Goal: Task Accomplishment & Management: Manage account settings

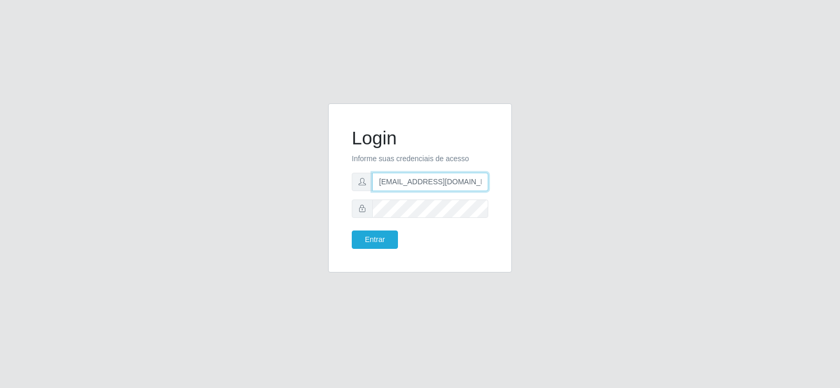
drag, startPoint x: 455, startPoint y: 181, endPoint x: 239, endPoint y: 196, distance: 215.8
click at [239, 196] on div "Login Informe suas credenciais de acesso [EMAIL_ADDRESS][DOMAIN_NAME] Entrar" at bounding box center [420, 194] width 599 height 182
type input "@[DOMAIN_NAME]"
drag, startPoint x: 450, startPoint y: 187, endPoint x: 298, endPoint y: 187, distance: 151.8
click at [298, 187] on div "Login Informe suas credenciais de acesso @[DOMAIN_NAME] Entrar" at bounding box center [420, 194] width 599 height 182
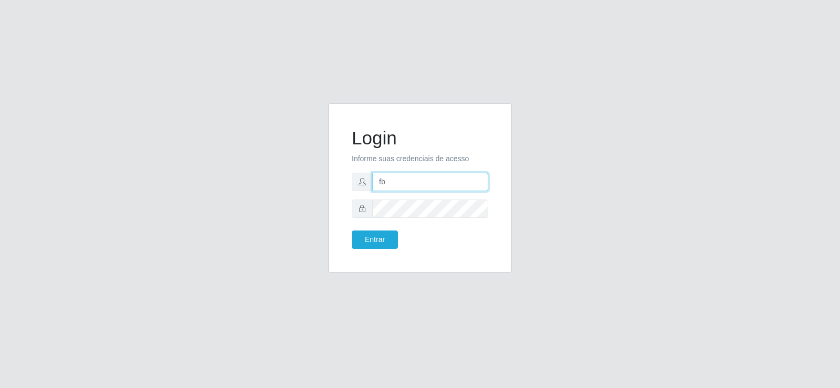
type input "[EMAIL_ADDRESS][DOMAIN_NAME]"
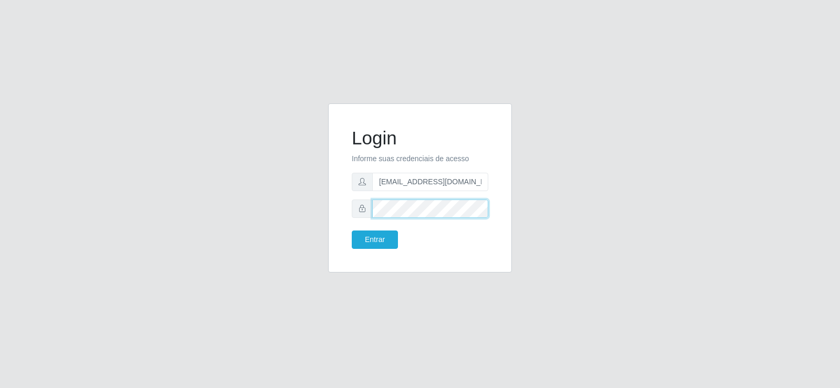
click at [291, 212] on div "Login Informe suas credenciais de acesso [EMAIL_ADDRESS][DOMAIN_NAME] Entrar" at bounding box center [420, 194] width 599 height 182
click at [354, 235] on button "Entrar" at bounding box center [375, 240] width 46 height 18
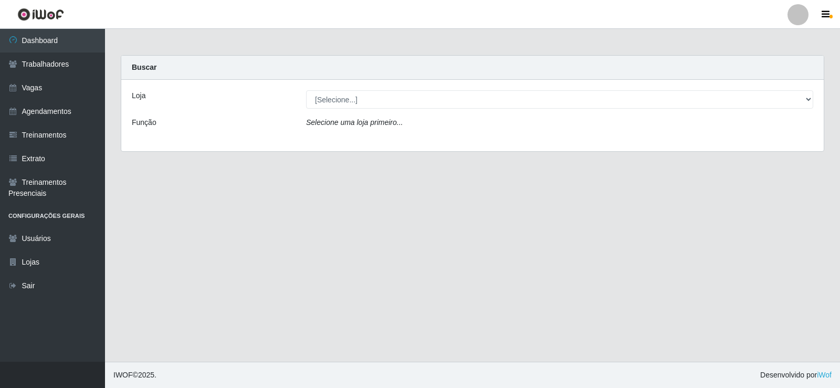
click at [330, 89] on div "Loja [Selecione...] Supermercado Tadeu - [GEOGRAPHIC_DATA] Função Selecione uma…" at bounding box center [472, 115] width 703 height 71
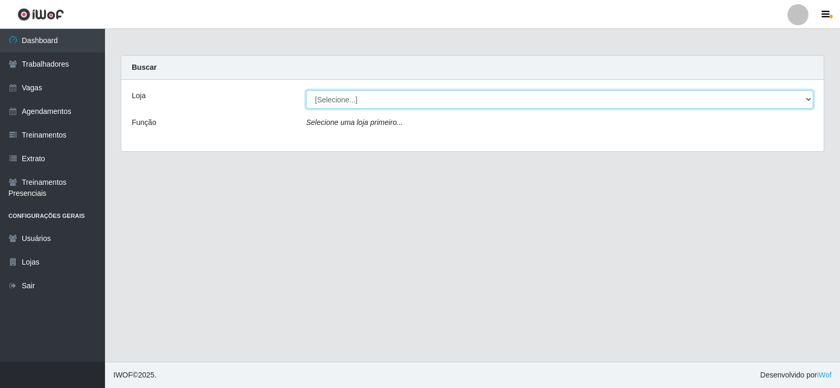
click at [331, 94] on select "[Selecione...] Supermercado Tadeu - [GEOGRAPHIC_DATA]" at bounding box center [559, 99] width 507 height 18
select select "195"
click at [306, 90] on select "[Selecione...] Supermercado Tadeu - [GEOGRAPHIC_DATA]" at bounding box center [559, 99] width 507 height 18
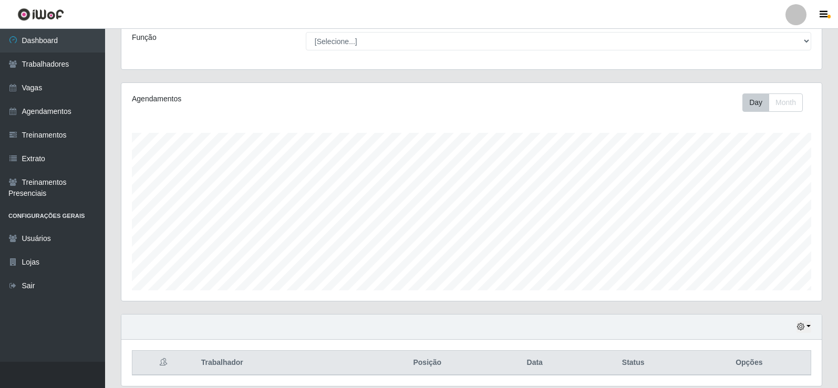
scroll to position [122, 0]
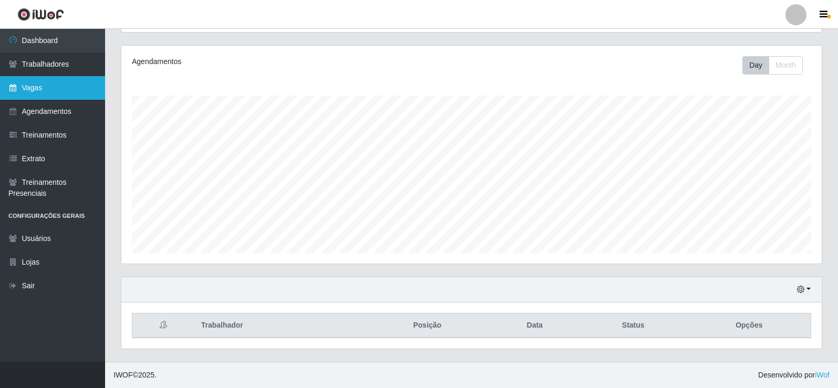
click at [21, 81] on link "Vagas" at bounding box center [52, 88] width 105 height 24
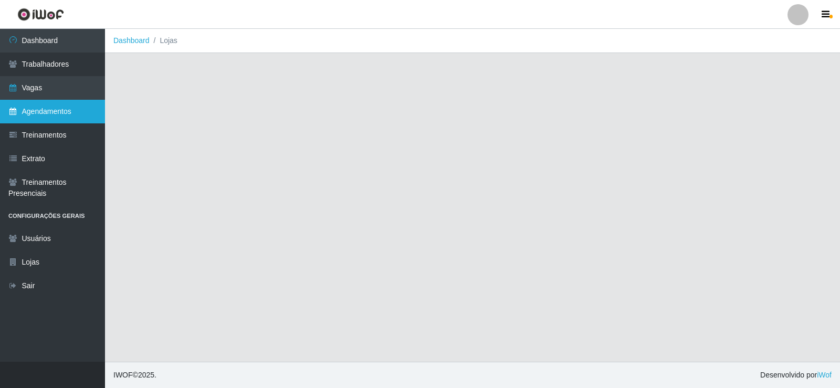
click at [48, 106] on link "Agendamentos" at bounding box center [52, 112] width 105 height 24
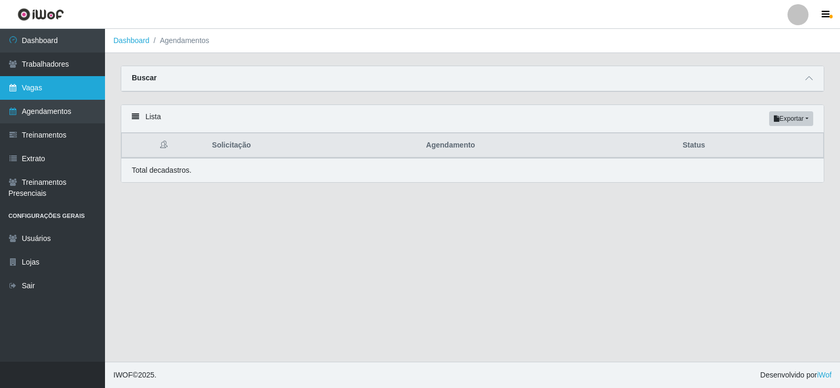
click at [45, 88] on link "Vagas" at bounding box center [52, 88] width 105 height 24
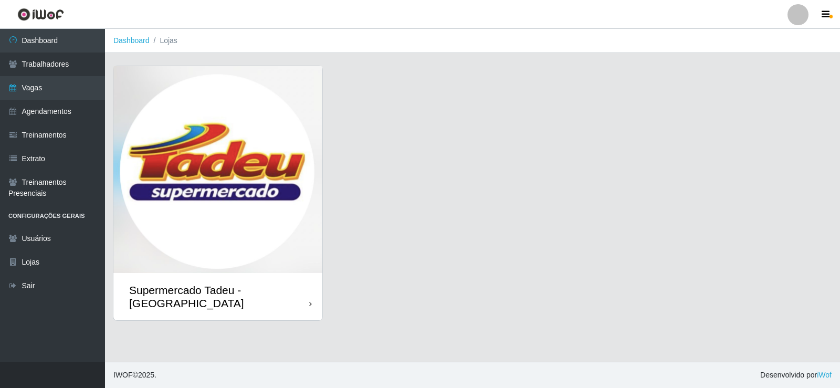
click at [248, 197] on img at bounding box center [217, 169] width 209 height 207
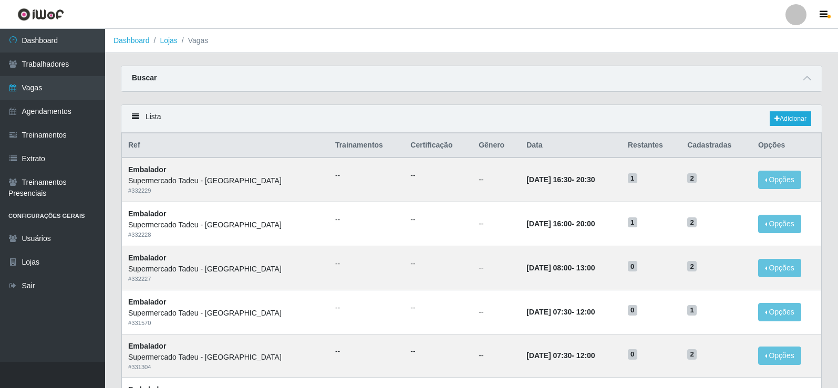
click at [560, 108] on div "Lista Adicionar" at bounding box center [471, 119] width 700 height 28
click at [46, 119] on link "Agendamentos" at bounding box center [52, 112] width 105 height 24
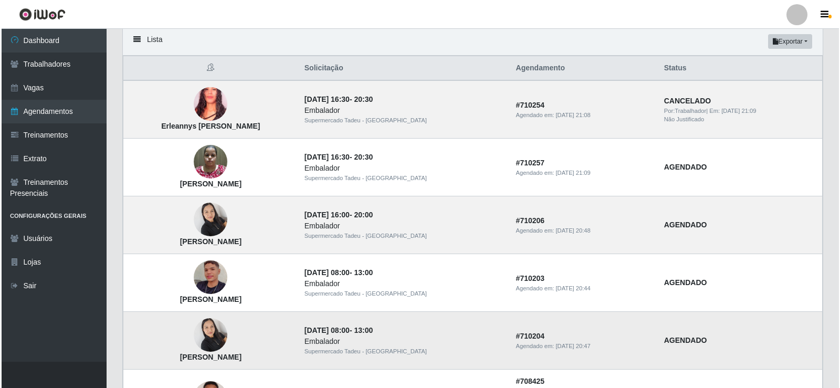
scroll to position [53, 0]
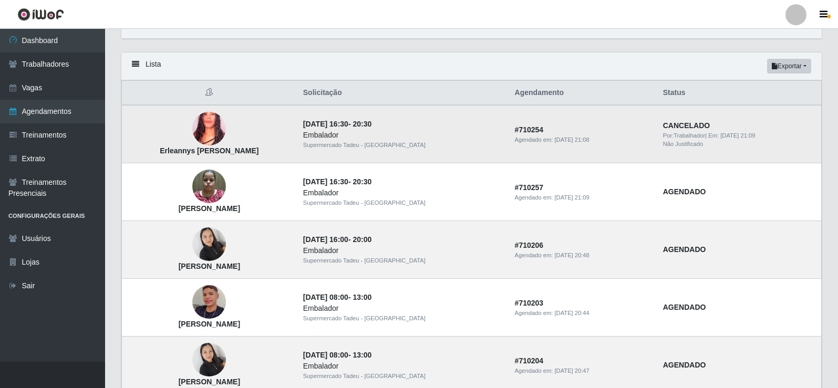
click at [226, 140] on img at bounding box center [209, 129] width 34 height 60
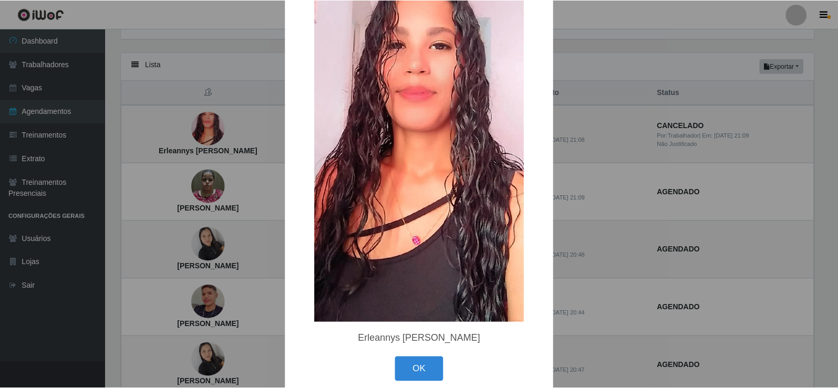
scroll to position [90, 0]
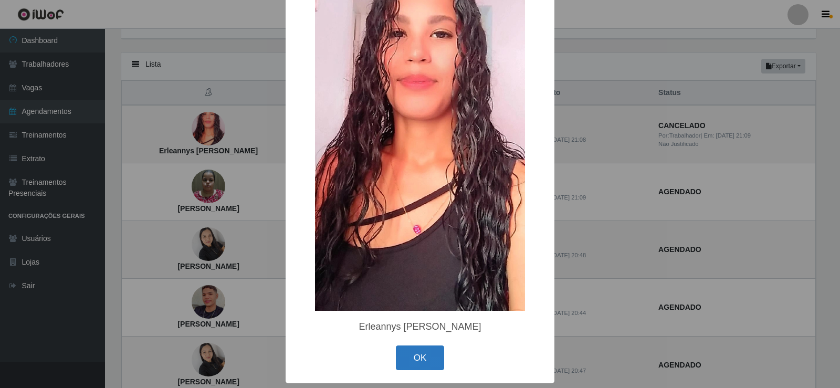
click at [422, 354] on button "OK" at bounding box center [420, 358] width 49 height 25
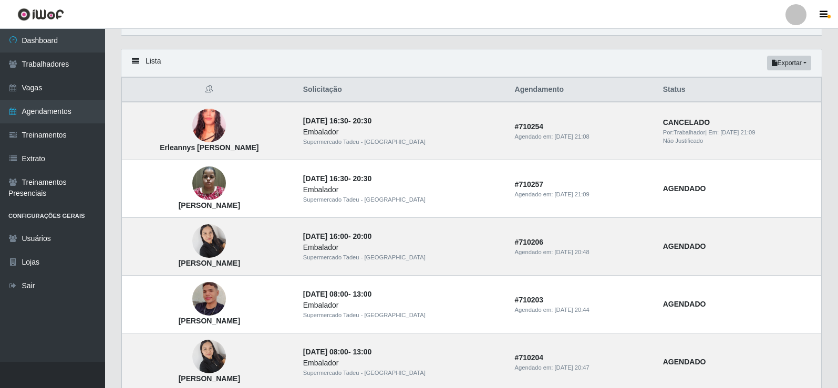
scroll to position [0, 0]
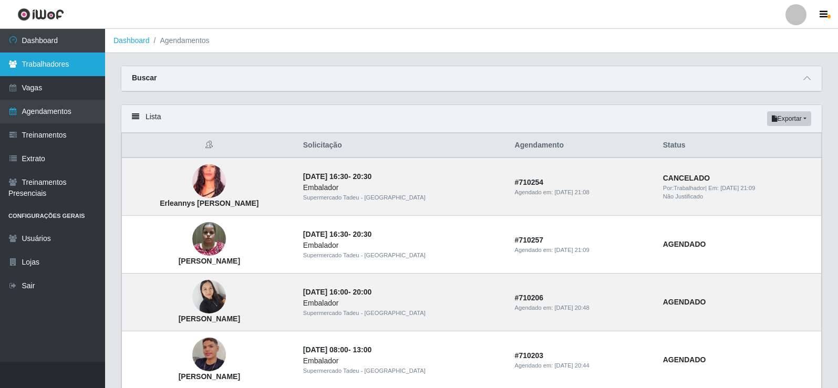
click at [56, 64] on link "Trabalhadores" at bounding box center [52, 65] width 105 height 24
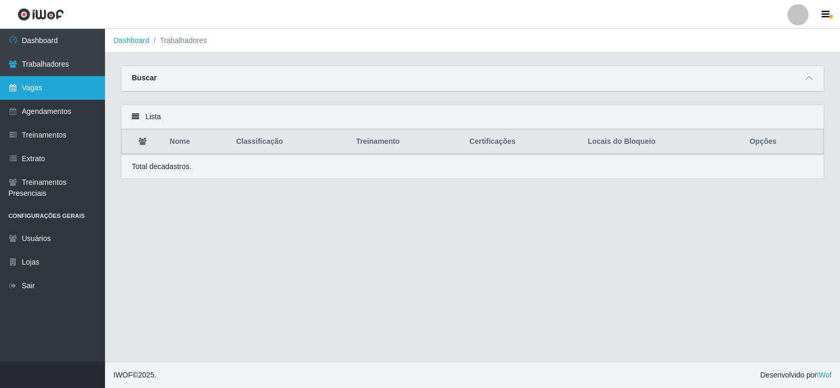
click at [69, 85] on link "Vagas" at bounding box center [52, 88] width 105 height 24
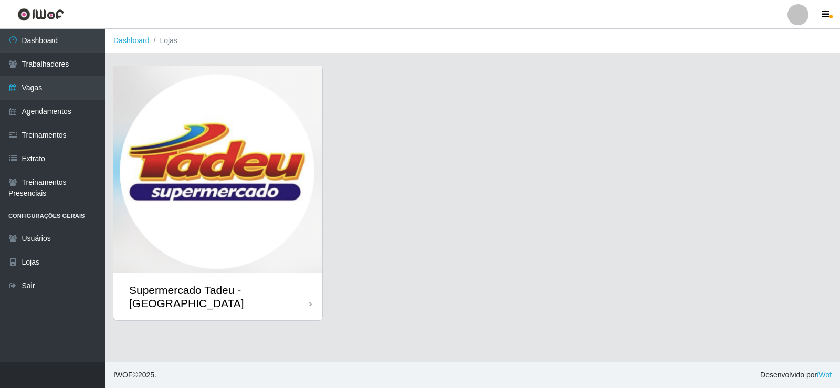
click at [165, 124] on img at bounding box center [217, 169] width 209 height 207
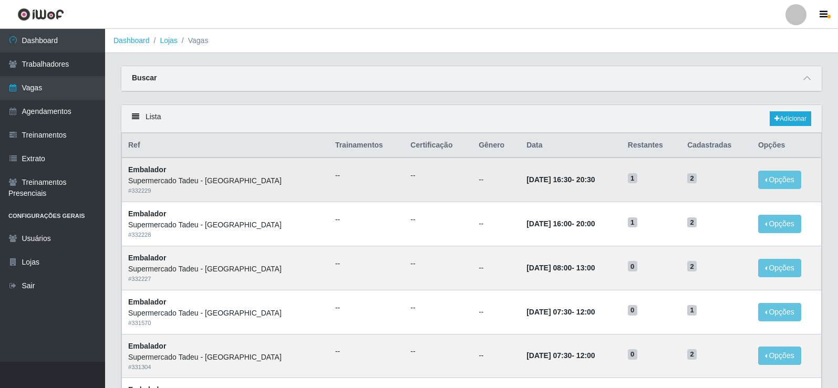
click at [329, 182] on td "--" at bounding box center [366, 180] width 75 height 44
click at [643, 175] on h5 "1" at bounding box center [651, 177] width 47 height 11
click at [72, 45] on link "Dashboard" at bounding box center [52, 41] width 105 height 24
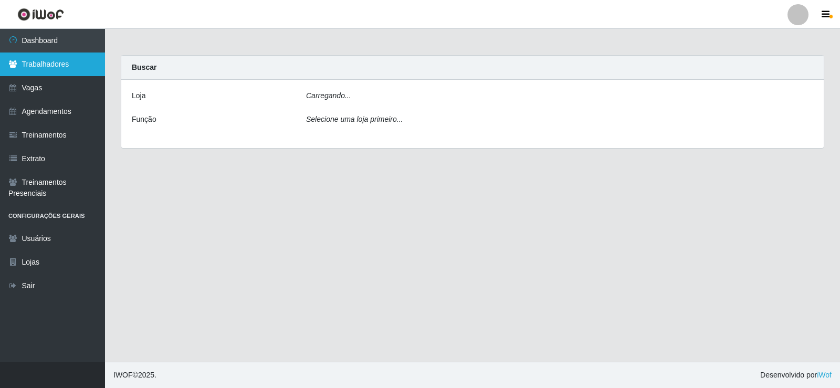
click at [71, 64] on link "Trabalhadores" at bounding box center [52, 65] width 105 height 24
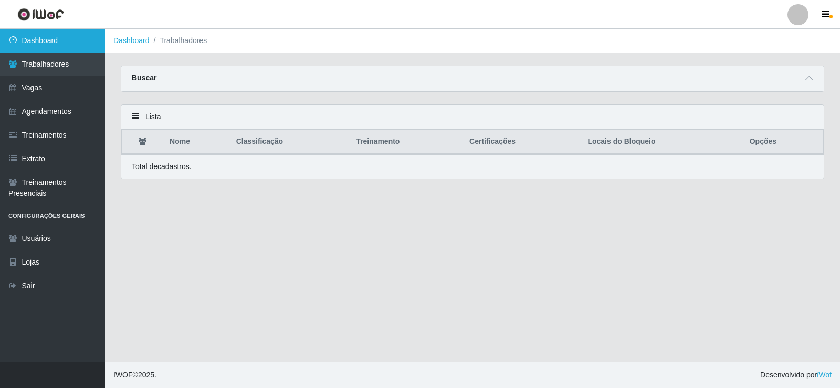
click at [43, 44] on link "Dashboard" at bounding box center [52, 41] width 105 height 24
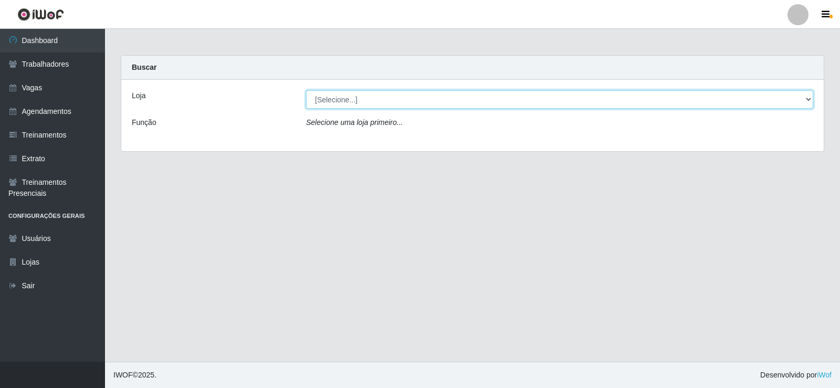
click at [384, 99] on select "[Selecione...] Supermercado Tadeu - [GEOGRAPHIC_DATA]" at bounding box center [559, 99] width 507 height 18
select select "195"
click at [306, 90] on select "[Selecione...] Supermercado Tadeu - [GEOGRAPHIC_DATA]" at bounding box center [559, 99] width 507 height 18
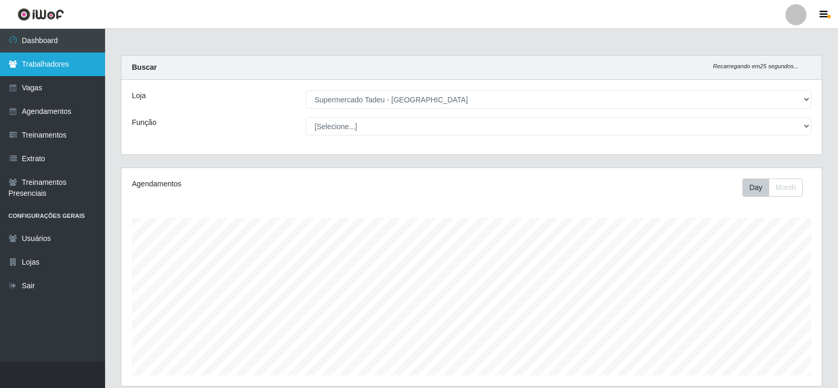
click at [60, 63] on link "Trabalhadores" at bounding box center [52, 65] width 105 height 24
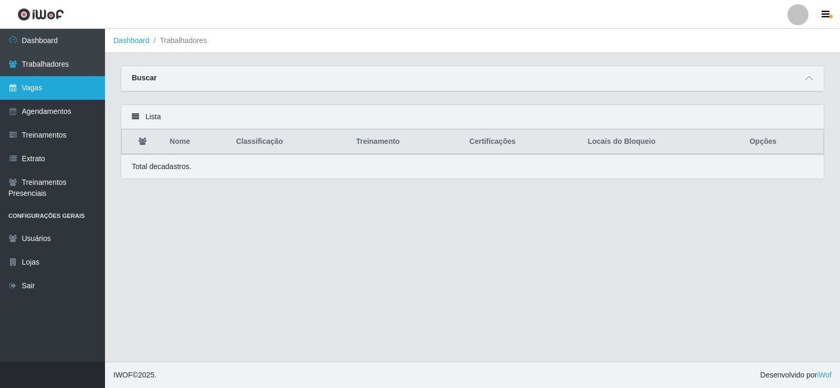
click at [70, 82] on link "Vagas" at bounding box center [52, 88] width 105 height 24
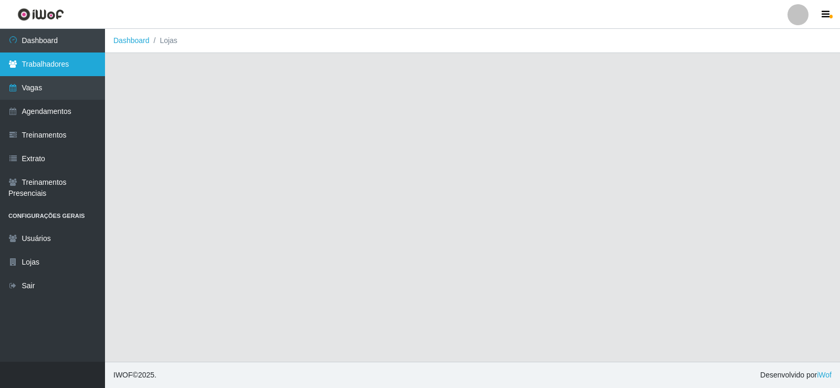
click at [74, 68] on link "Trabalhadores" at bounding box center [52, 65] width 105 height 24
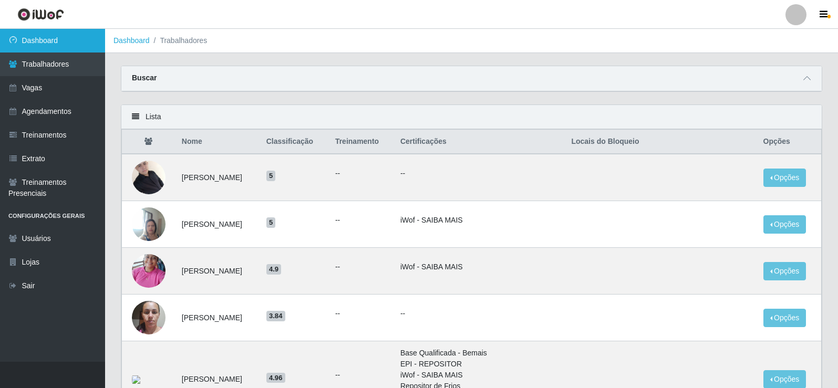
click at [85, 36] on link "Dashboard" at bounding box center [52, 41] width 105 height 24
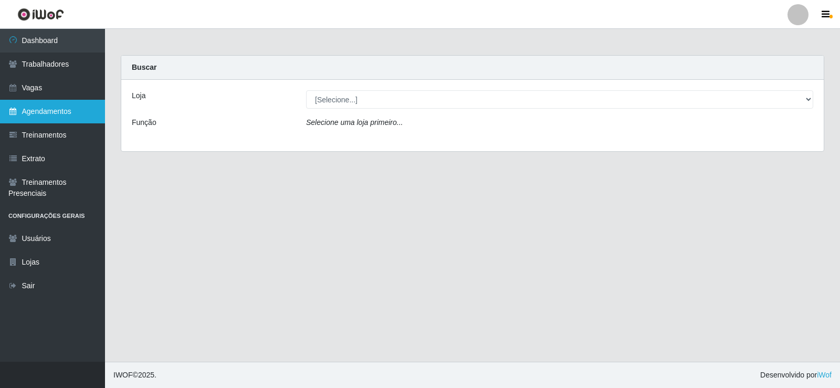
click at [70, 109] on link "Agendamentos" at bounding box center [52, 112] width 105 height 24
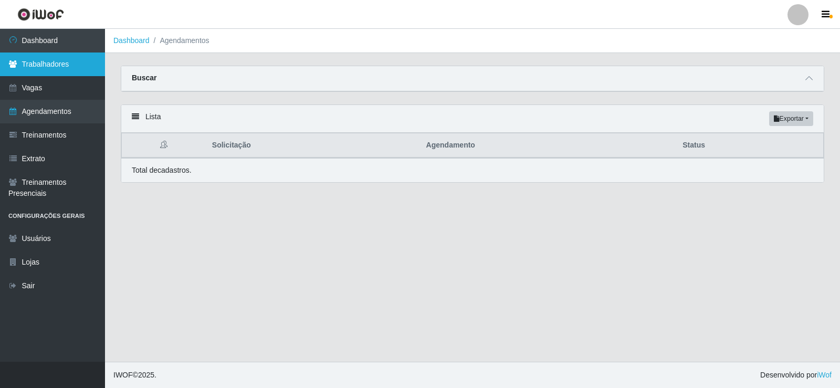
click at [56, 61] on link "Trabalhadores" at bounding box center [52, 65] width 105 height 24
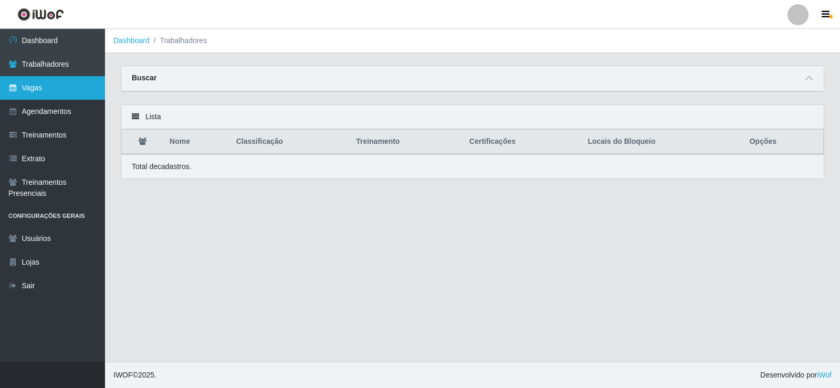
click at [68, 80] on link "Vagas" at bounding box center [52, 88] width 105 height 24
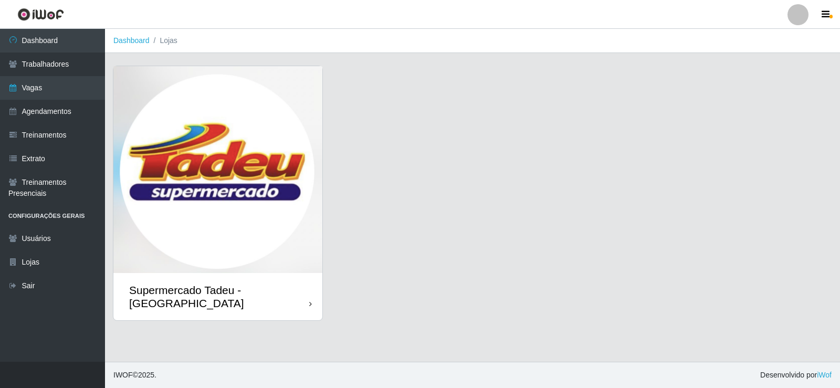
click at [259, 120] on img at bounding box center [217, 169] width 209 height 207
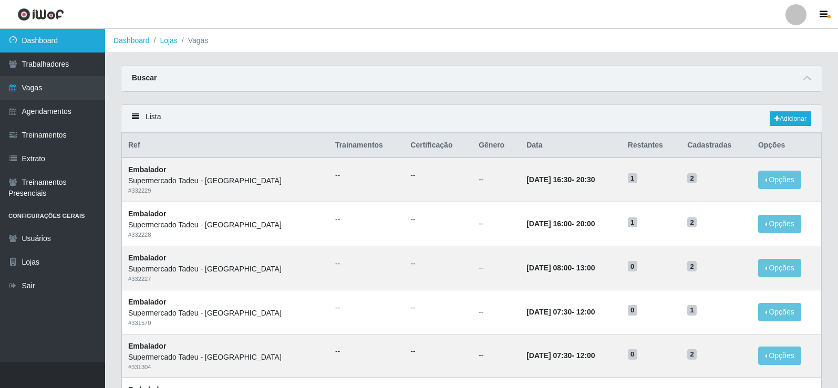
click at [59, 42] on link "Dashboard" at bounding box center [52, 41] width 105 height 24
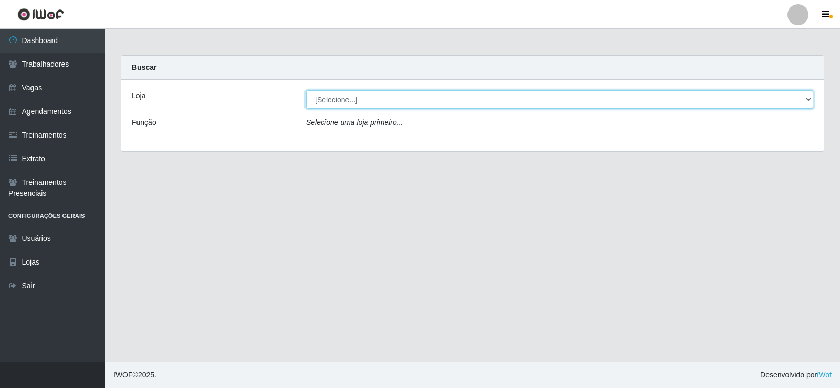
click at [364, 100] on select "[Selecione...] Supermercado Tadeu - [GEOGRAPHIC_DATA]" at bounding box center [559, 99] width 507 height 18
select select "195"
click at [306, 90] on select "[Selecione...] Supermercado Tadeu - [GEOGRAPHIC_DATA]" at bounding box center [559, 99] width 507 height 18
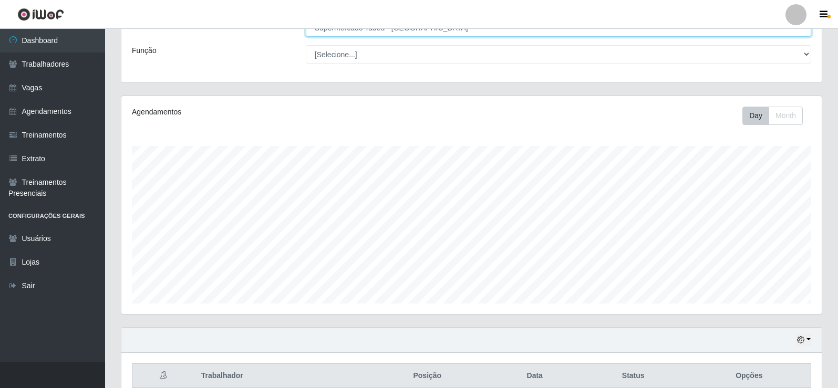
scroll to position [122, 0]
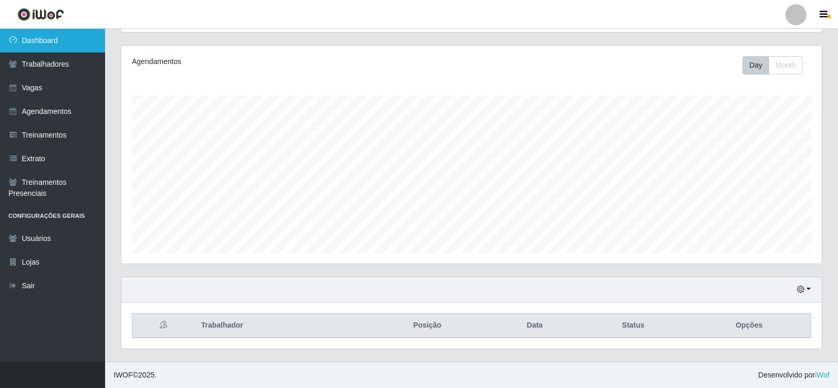
drag, startPoint x: 76, startPoint y: 46, endPoint x: 83, endPoint y: 50, distance: 8.2
click at [76, 46] on link "Dashboard" at bounding box center [52, 41] width 105 height 24
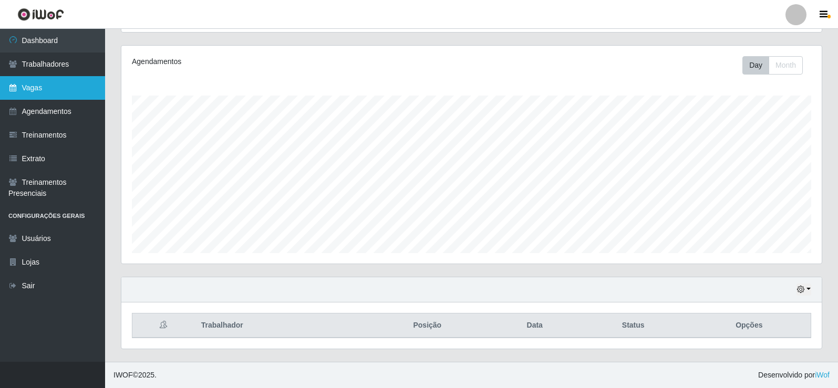
click at [80, 82] on link "Vagas" at bounding box center [52, 88] width 105 height 24
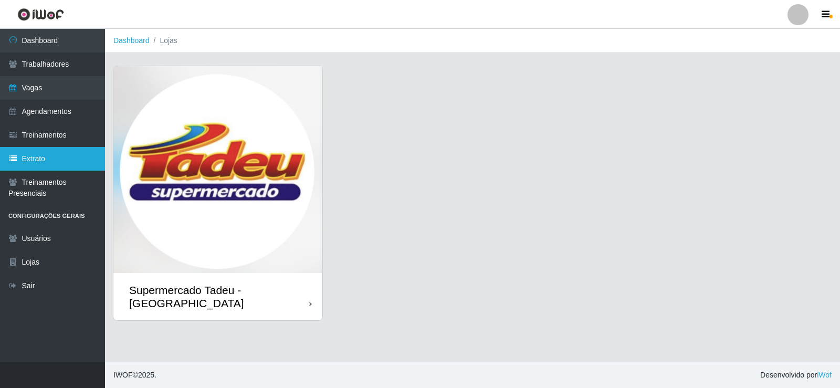
click at [62, 157] on link "Extrato" at bounding box center [52, 159] width 105 height 24
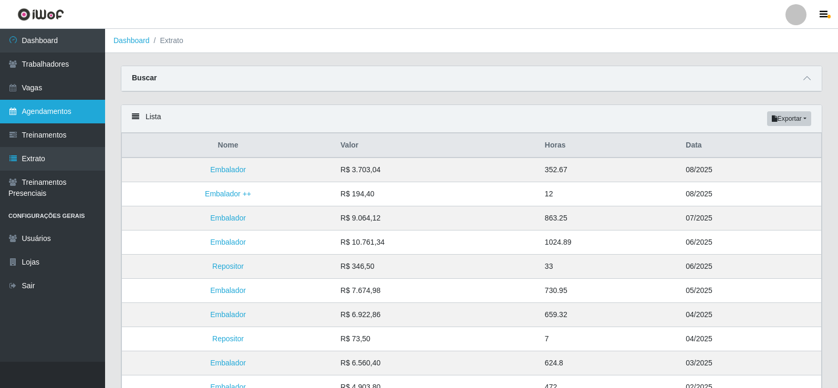
click at [31, 117] on link "Agendamentos" at bounding box center [52, 112] width 105 height 24
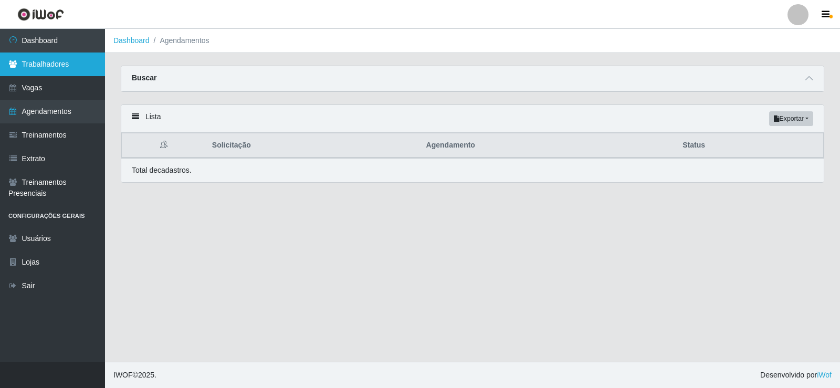
drag, startPoint x: 40, startPoint y: 68, endPoint x: 43, endPoint y: 61, distance: 7.3
click at [41, 68] on link "Trabalhadores" at bounding box center [52, 65] width 105 height 24
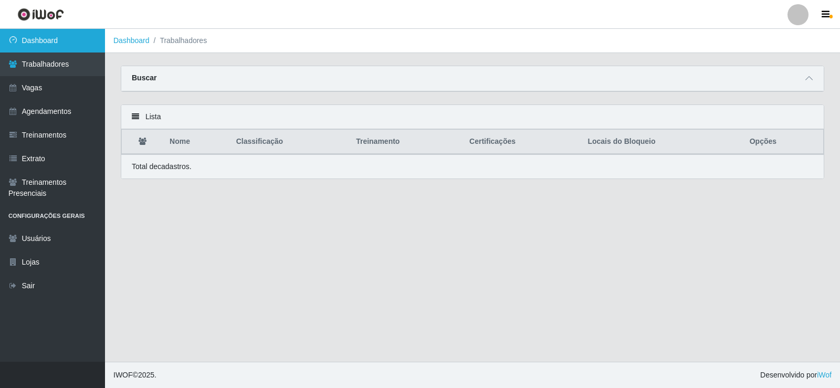
click at [42, 43] on link "Dashboard" at bounding box center [52, 41] width 105 height 24
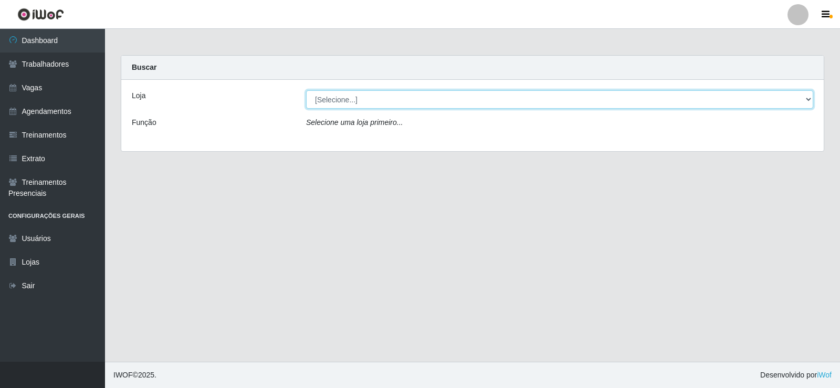
click at [360, 91] on select "[Selecione...] Supermercado Tadeu - [GEOGRAPHIC_DATA]" at bounding box center [559, 99] width 507 height 18
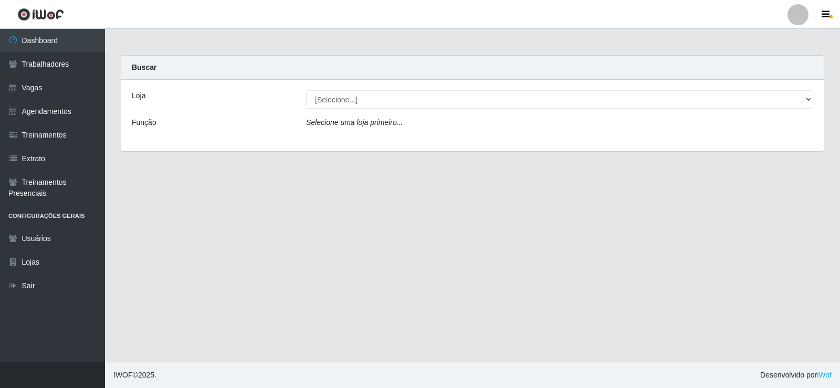
click at [250, 47] on main "Carregando... Buscar Loja [Selecione...] Supermercado Tadeu - [GEOGRAPHIC_DATA]…" at bounding box center [472, 195] width 735 height 333
click at [79, 71] on link "Trabalhadores" at bounding box center [52, 65] width 105 height 24
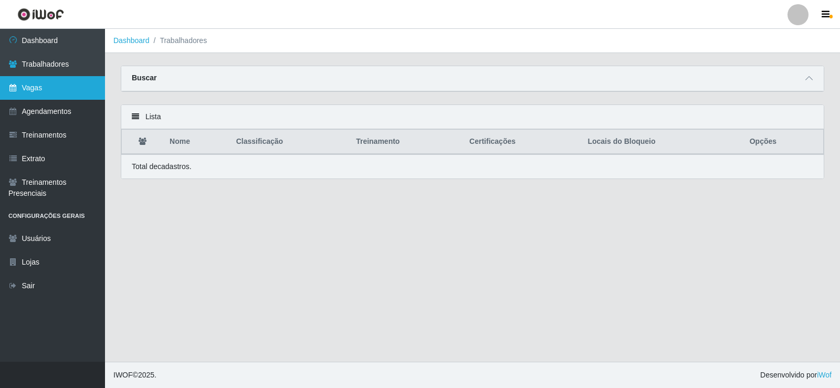
click at [55, 86] on link "Vagas" at bounding box center [52, 88] width 105 height 24
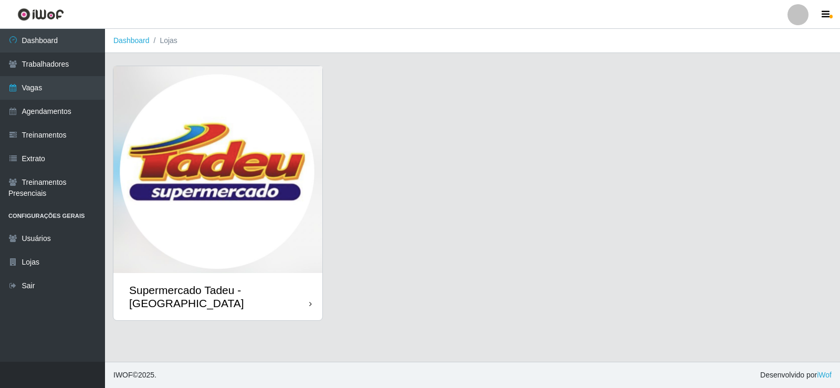
click at [181, 121] on img at bounding box center [217, 169] width 209 height 207
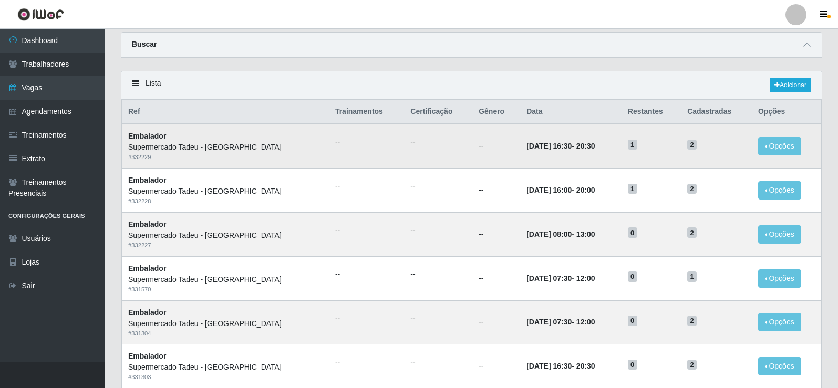
scroll to position [53, 0]
